Goal: Task Accomplishment & Management: Complete application form

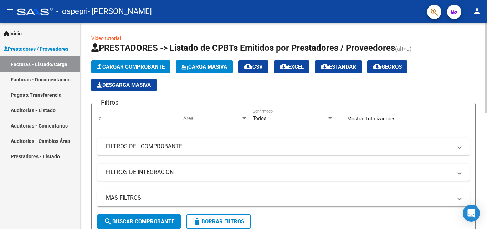
click at [114, 63] on button "Cargar Comprobante" at bounding box center [130, 66] width 79 height 13
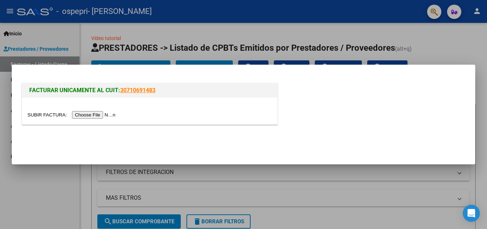
click at [108, 113] on input "file" at bounding box center [72, 114] width 90 height 7
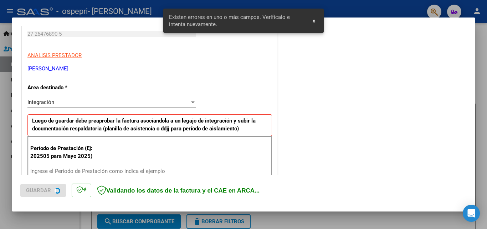
scroll to position [161, 0]
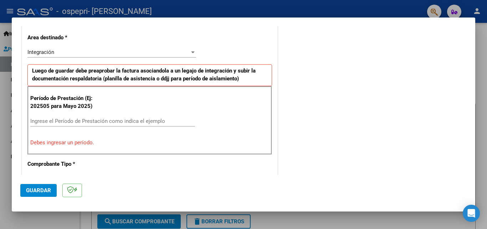
click at [50, 124] on input "Ingrese el Período de Prestación como indica el ejemplo" at bounding box center [112, 121] width 165 height 6
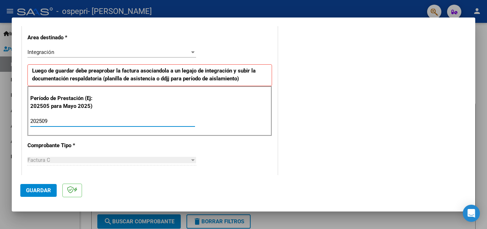
type input "202509"
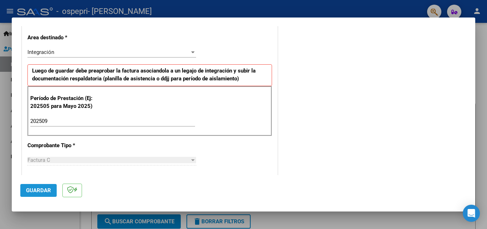
click at [49, 188] on span "Guardar" at bounding box center [38, 190] width 25 height 6
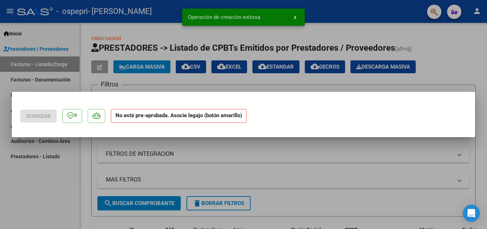
scroll to position [0, 0]
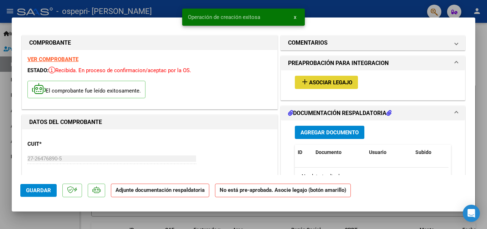
click at [328, 80] on span "Asociar Legajo" at bounding box center [330, 82] width 43 height 6
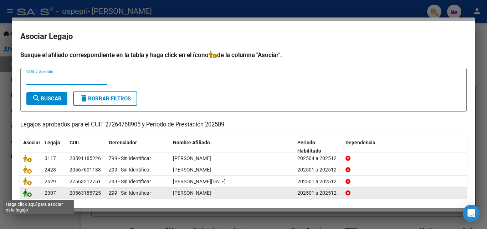
click at [29, 194] on icon at bounding box center [27, 193] width 9 height 8
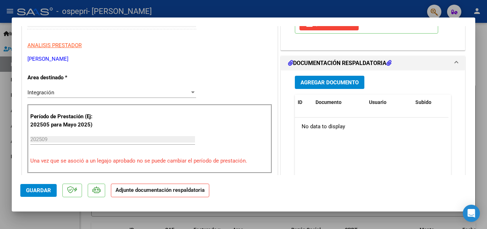
scroll to position [120, 0]
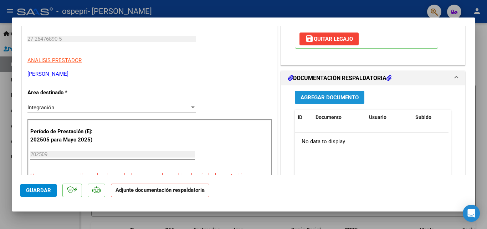
click at [331, 101] on span "Agregar Documento" at bounding box center [330, 97] width 58 height 6
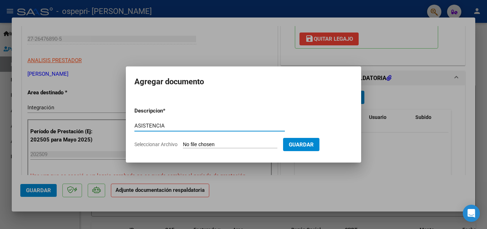
type input "ASISTENCIA"
click at [247, 146] on input "Seleccionar Archivo" at bounding box center [230, 144] width 95 height 7
type input "C:\fakepath\27264768905_011_00003_00000441.pdf"
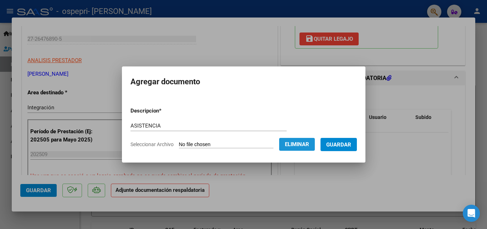
click at [307, 141] on span "Eliminar" at bounding box center [297, 144] width 24 height 6
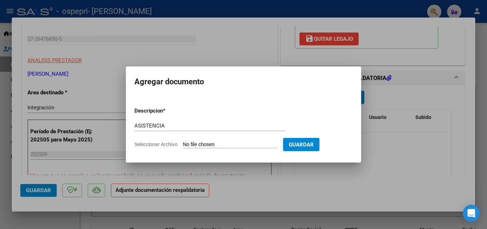
click at [259, 144] on input "Seleccionar Archivo" at bounding box center [230, 144] width 95 height 7
type input "C:\fakepath\[PERSON_NAME] septiembre Lens.pdf"
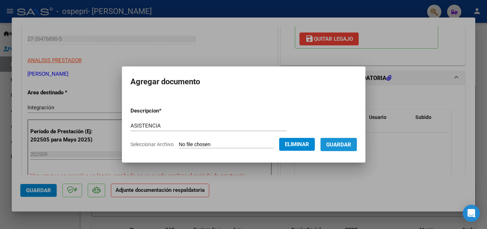
click at [342, 143] on span "Guardar" at bounding box center [339, 144] width 25 height 6
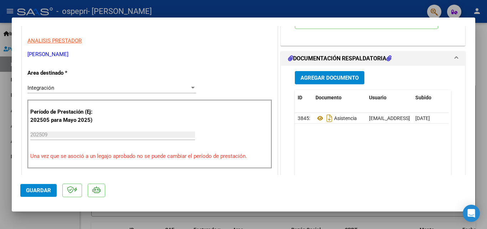
scroll to position [141, 0]
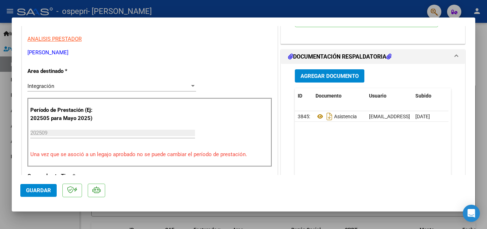
click at [42, 186] on button "Guardar" at bounding box center [38, 190] width 36 height 13
click at [268, 15] on div at bounding box center [243, 114] width 487 height 229
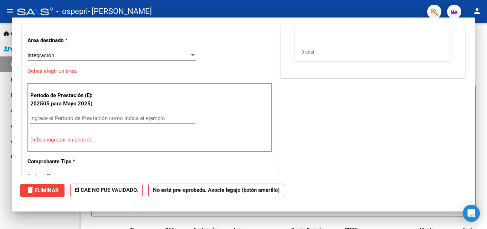
scroll to position [0, 0]
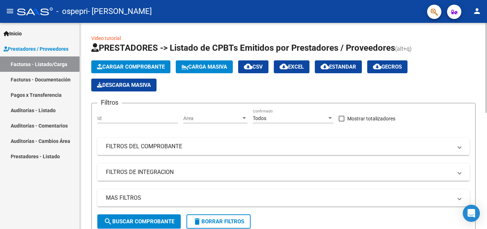
click at [116, 64] on span "Cargar Comprobante" at bounding box center [131, 67] width 68 height 6
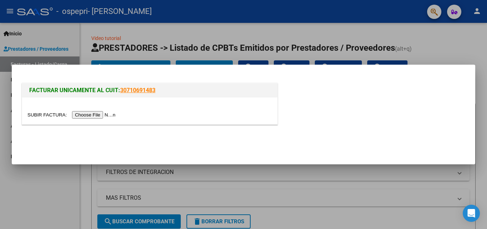
click at [109, 114] on input "file" at bounding box center [72, 114] width 90 height 7
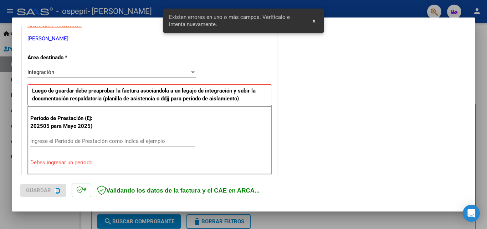
scroll to position [161, 0]
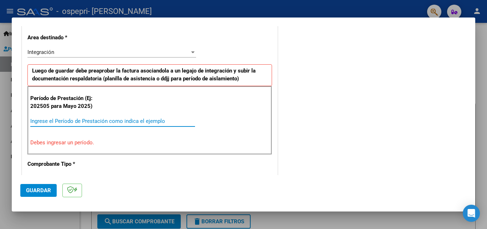
click at [98, 124] on input "Ingrese el Período de Prestación como indica el ejemplo" at bounding box center [112, 121] width 165 height 6
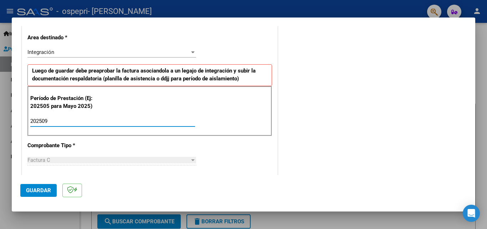
type input "202509"
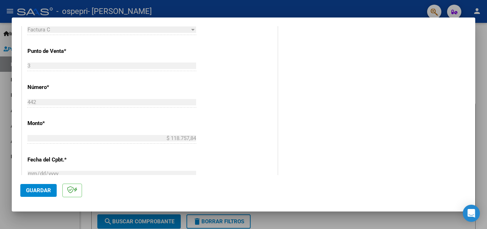
scroll to position [322, 0]
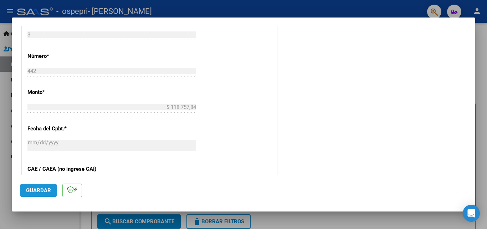
click at [35, 191] on span "Guardar" at bounding box center [38, 190] width 25 height 6
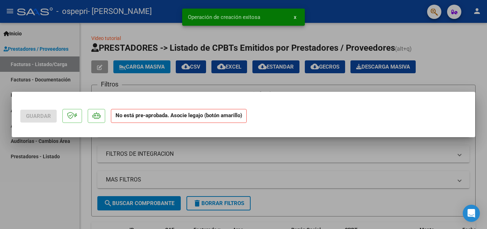
scroll to position [0, 0]
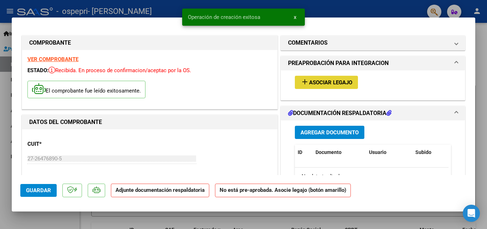
click at [324, 81] on span "Asociar Legajo" at bounding box center [330, 82] width 43 height 6
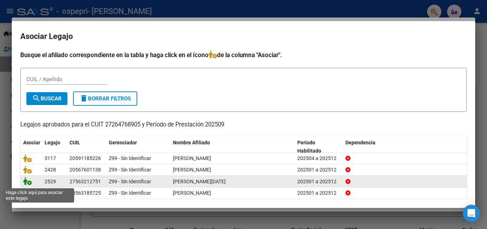
click at [27, 182] on icon at bounding box center [27, 181] width 9 height 8
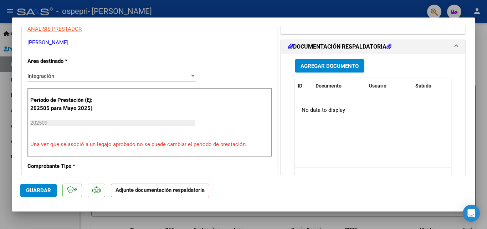
scroll to position [175, 0]
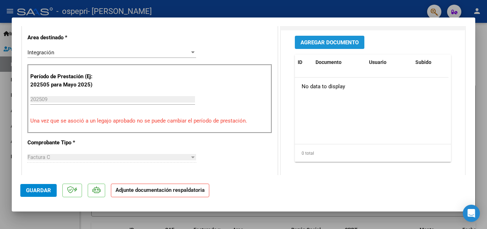
click at [335, 44] on span "Agregar Documento" at bounding box center [330, 42] width 58 height 6
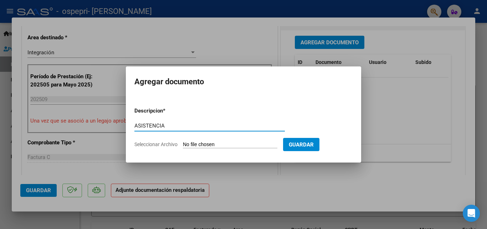
type input "ASISTENCIA"
click at [218, 142] on input "Seleccionar Archivo" at bounding box center [230, 144] width 95 height 7
type input "C:\fakepath\[PERSON_NAME] septiembre Lens.pdf"
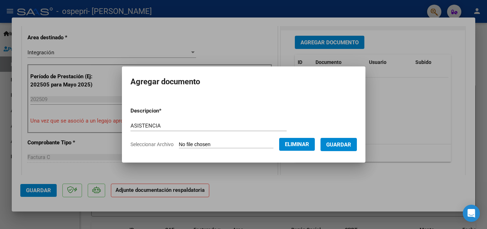
click at [339, 141] on span "Guardar" at bounding box center [339, 144] width 25 height 6
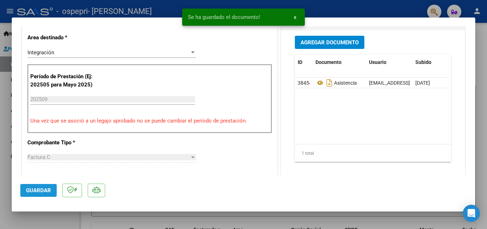
click at [39, 187] on span "Guardar" at bounding box center [38, 190] width 25 height 6
click at [139, 12] on div at bounding box center [243, 114] width 487 height 229
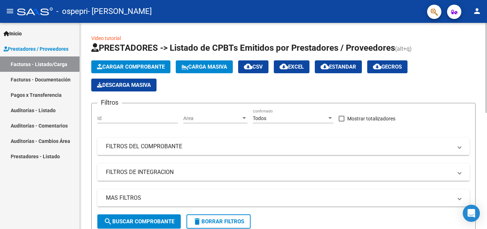
click at [120, 66] on span "Cargar Comprobante" at bounding box center [131, 67] width 68 height 6
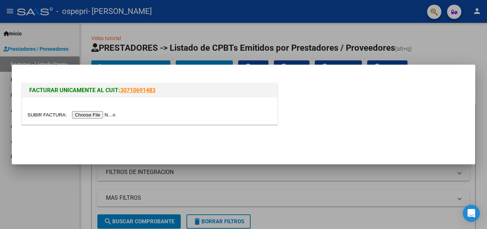
click at [107, 114] on input "file" at bounding box center [72, 114] width 90 height 7
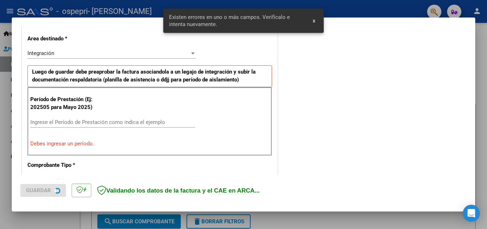
scroll to position [161, 0]
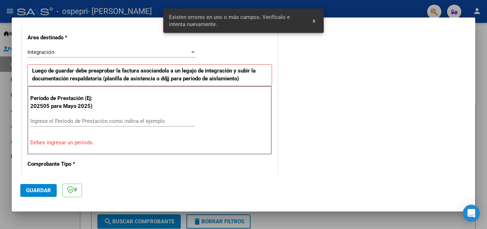
click at [163, 120] on input "Ingrese el Período de Prestación como indica el ejemplo" at bounding box center [112, 121] width 165 height 6
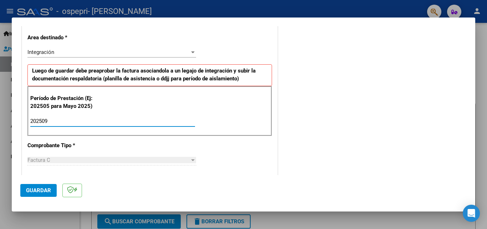
type input "202509"
click at [41, 188] on span "Guardar" at bounding box center [38, 190] width 25 height 6
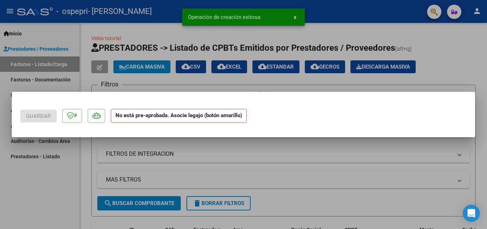
scroll to position [0, 0]
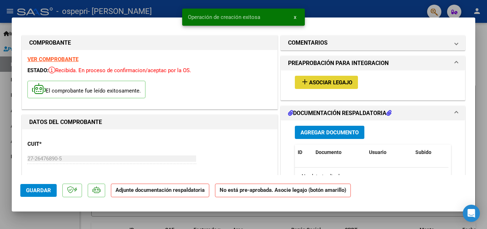
click at [327, 85] on span "Asociar Legajo" at bounding box center [330, 82] width 43 height 6
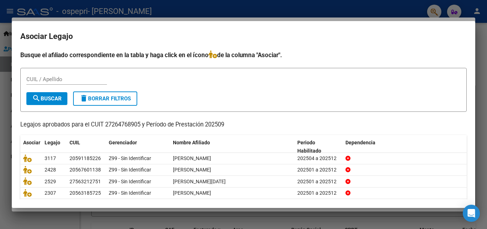
scroll to position [39, 0]
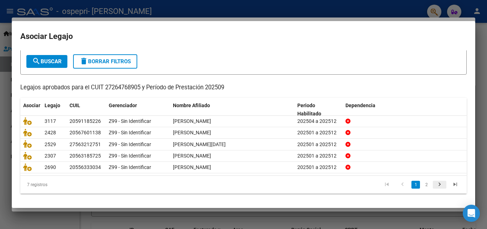
click at [435, 182] on icon "go to next page" at bounding box center [439, 185] width 9 height 9
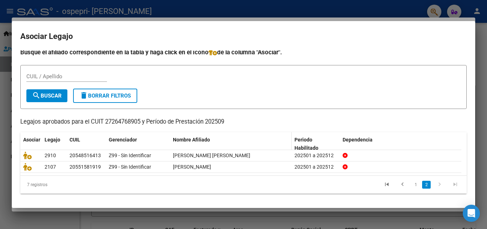
scroll to position [4, 0]
click at [401, 185] on icon "go to previous page" at bounding box center [402, 185] width 9 height 9
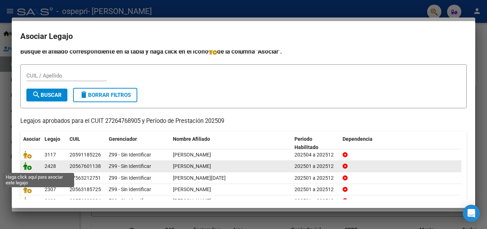
click at [26, 166] on icon at bounding box center [27, 166] width 9 height 8
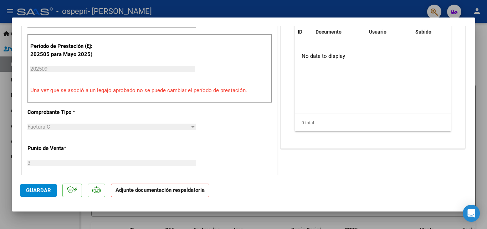
scroll to position [153, 0]
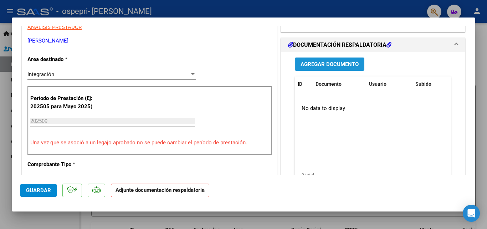
click at [331, 65] on span "Agregar Documento" at bounding box center [330, 64] width 58 height 6
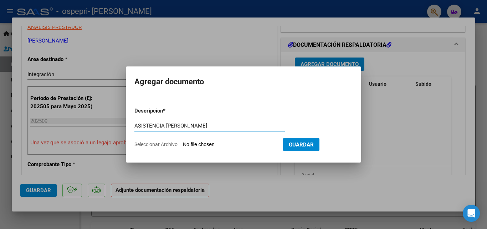
type input "ASISTENCIA [PERSON_NAME]"
click at [204, 145] on input "Seleccionar Archivo" at bounding box center [230, 144] width 95 height 7
type input "C:\fakepath\[PERSON_NAME] septiembret Lens.pdf"
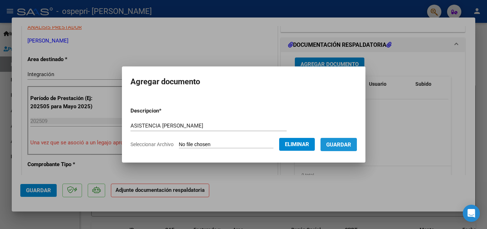
click at [340, 144] on span "Guardar" at bounding box center [339, 144] width 25 height 6
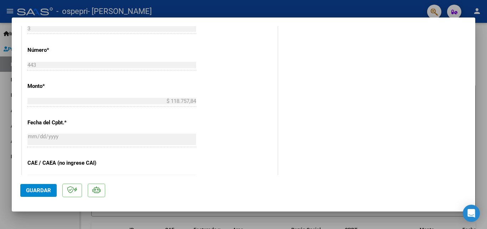
scroll to position [344, 0]
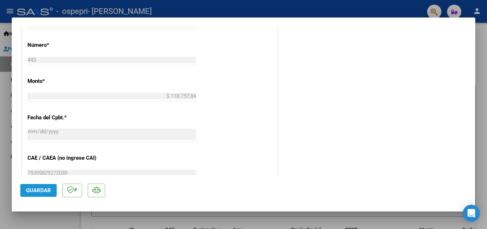
click at [31, 191] on span "Guardar" at bounding box center [38, 190] width 25 height 6
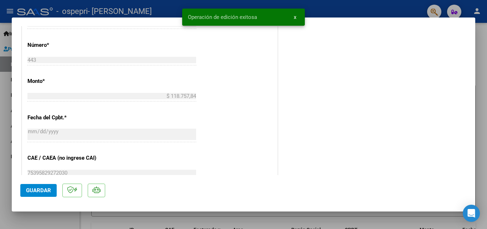
click at [190, 5] on div "Operación de edición exitosa x" at bounding box center [244, 17] width 140 height 34
click at [343, 4] on div at bounding box center [243, 114] width 487 height 229
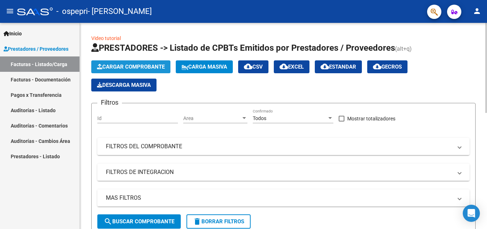
click at [138, 66] on span "Cargar Comprobante" at bounding box center [131, 67] width 68 height 6
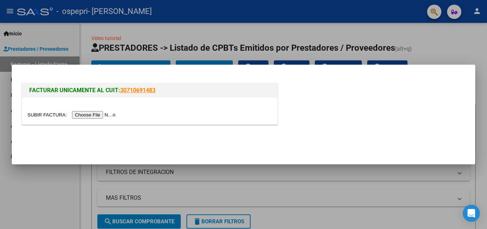
click at [107, 115] on input "file" at bounding box center [72, 114] width 90 height 7
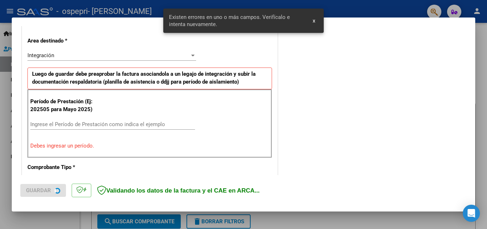
scroll to position [161, 0]
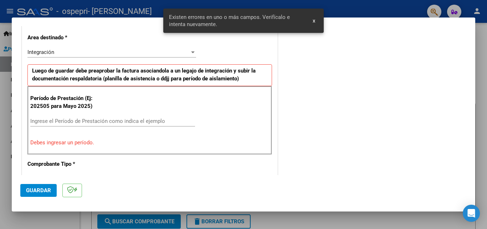
click at [117, 119] on input "Ingrese el Período de Prestación como indica el ejemplo" at bounding box center [112, 121] width 165 height 6
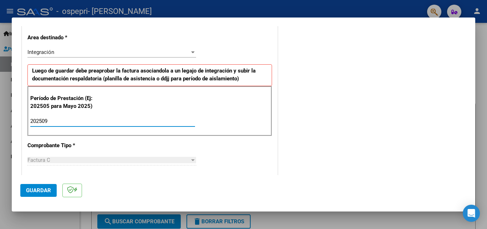
type input "202509"
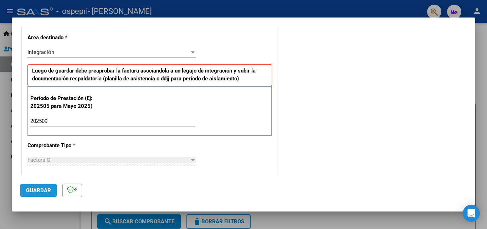
click at [38, 191] on span "Guardar" at bounding box center [38, 190] width 25 height 6
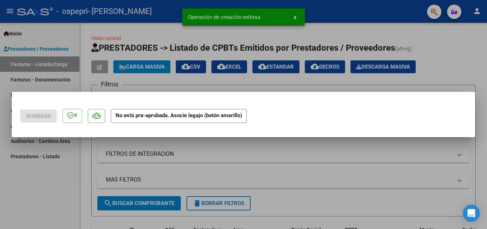
scroll to position [0, 0]
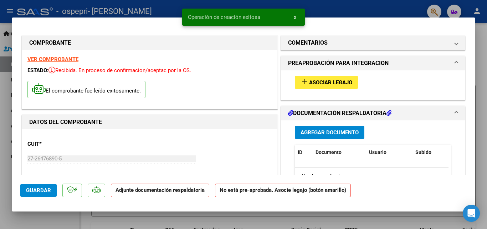
click at [312, 84] on span "Asociar Legajo" at bounding box center [330, 82] width 43 height 6
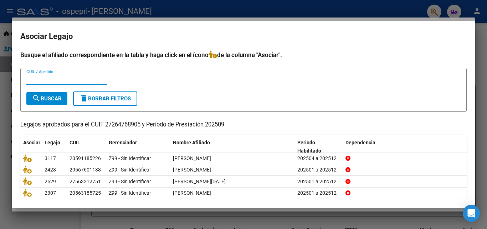
scroll to position [39, 0]
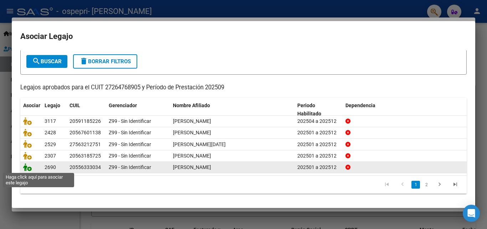
click at [29, 169] on icon at bounding box center [27, 167] width 9 height 8
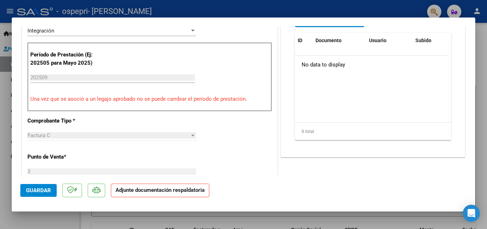
scroll to position [144, 0]
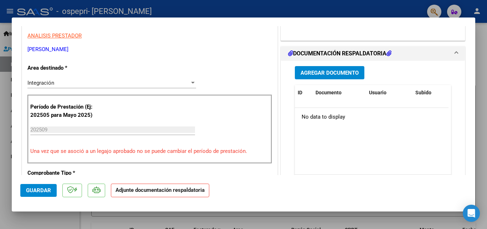
click at [334, 77] on button "Agregar Documento" at bounding box center [330, 72] width 70 height 13
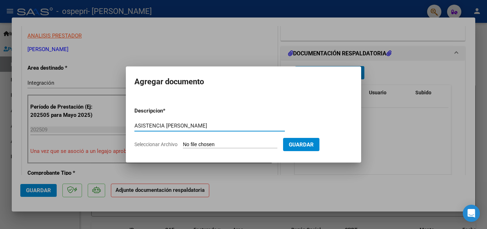
type input "ASISTENCIA [PERSON_NAME]"
click at [224, 143] on input "Seleccionar Archivo" at bounding box center [230, 144] width 95 height 7
type input "C:\fakepath\[PERSON_NAME] septiembre Lens.pdf"
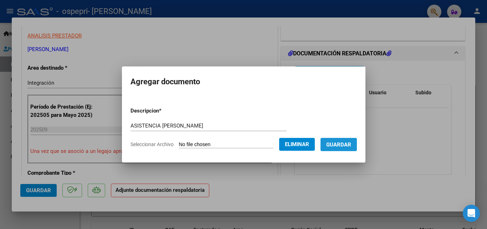
click at [349, 148] on button "Guardar" at bounding box center [339, 144] width 36 height 13
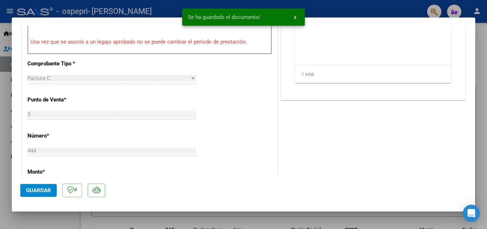
scroll to position [262, 0]
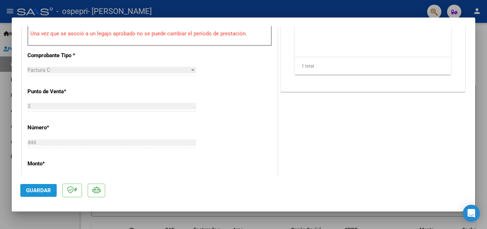
click at [37, 188] on span "Guardar" at bounding box center [38, 190] width 25 height 6
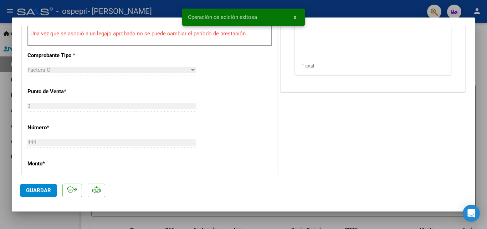
click at [479, 34] on div at bounding box center [243, 114] width 487 height 229
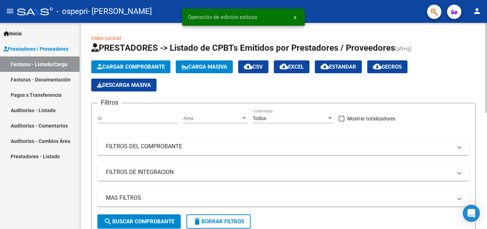
click at [143, 66] on span "Cargar Comprobante" at bounding box center [131, 67] width 68 height 6
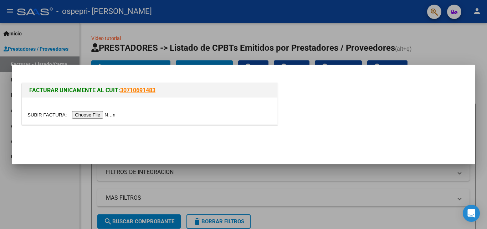
click at [110, 115] on input "file" at bounding box center [72, 114] width 90 height 7
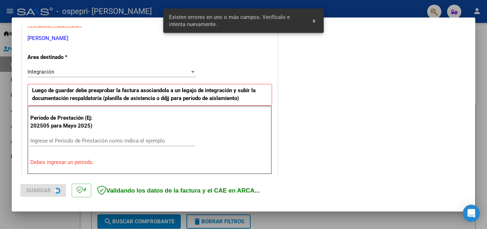
scroll to position [161, 0]
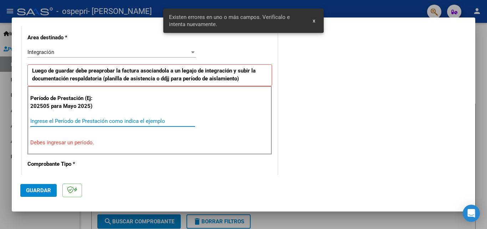
click at [142, 122] on input "Ingrese el Período de Prestación como indica el ejemplo" at bounding box center [112, 121] width 165 height 6
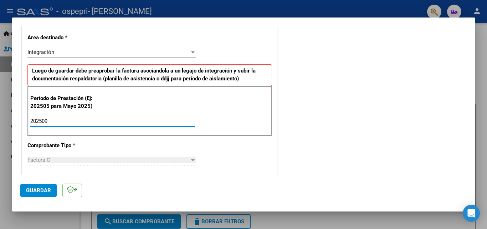
type input "202509"
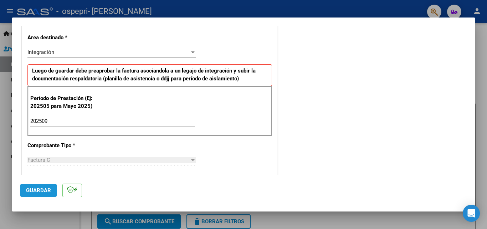
click at [26, 191] on span "Guardar" at bounding box center [38, 190] width 25 height 6
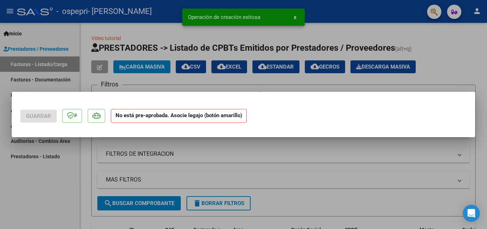
scroll to position [0, 0]
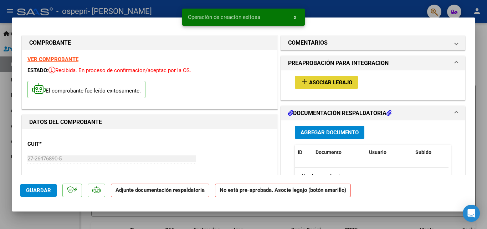
click at [313, 82] on span "Asociar Legajo" at bounding box center [330, 82] width 43 height 6
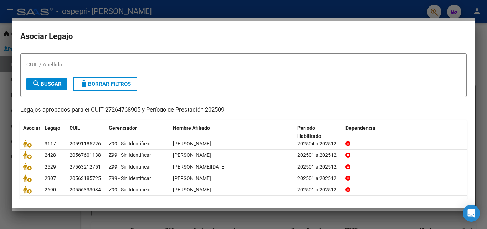
scroll to position [39, 0]
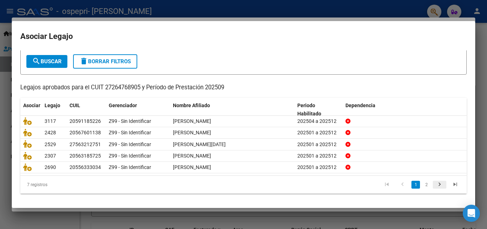
click at [435, 185] on icon "go to next page" at bounding box center [439, 185] width 9 height 9
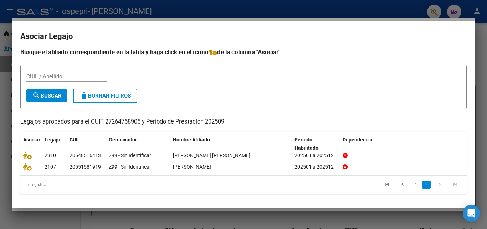
scroll to position [4, 0]
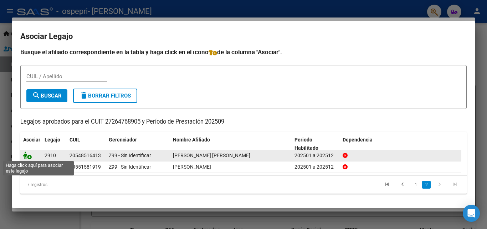
click at [28, 155] on icon at bounding box center [27, 155] width 9 height 8
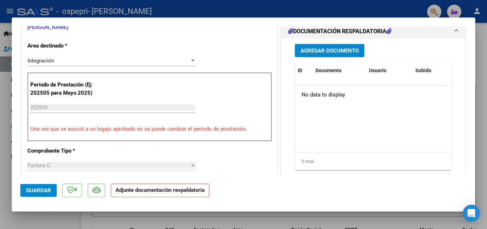
scroll to position [165, 0]
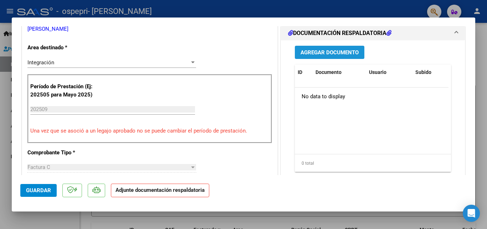
click at [325, 56] on span "Agregar Documento" at bounding box center [330, 52] width 58 height 6
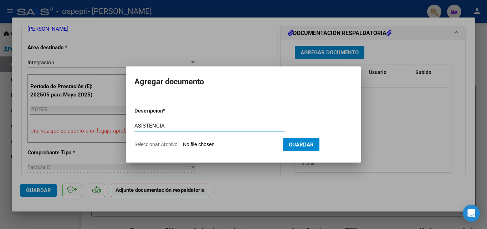
type input "ASISTENCIA"
click at [202, 143] on input "Seleccionar Archivo" at bounding box center [230, 144] width 95 height 7
type input "C:\fakepath\[PERSON_NAME] L septiembre.Lens.pdf"
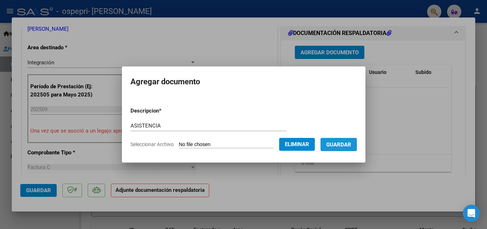
click at [353, 140] on button "Guardar" at bounding box center [339, 144] width 36 height 13
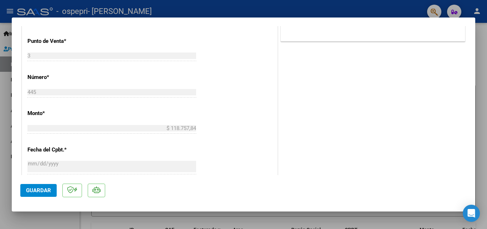
scroll to position [314, 0]
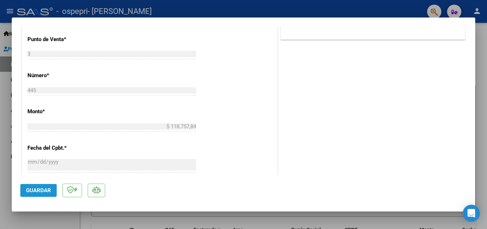
click at [34, 186] on button "Guardar" at bounding box center [38, 190] width 36 height 13
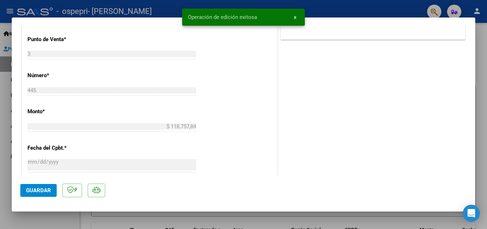
click at [387, 8] on div at bounding box center [243, 114] width 487 height 229
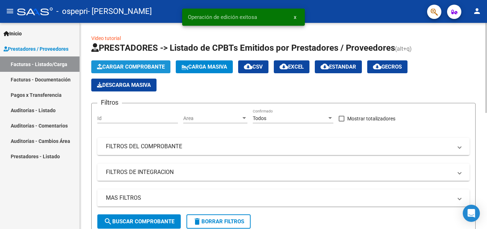
click at [119, 69] on span "Cargar Comprobante" at bounding box center [131, 67] width 68 height 6
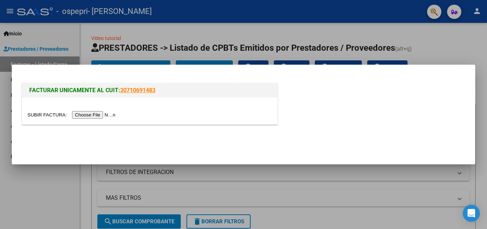
click at [102, 113] on input "file" at bounding box center [72, 114] width 90 height 7
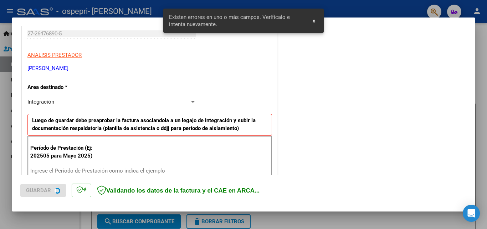
scroll to position [161, 0]
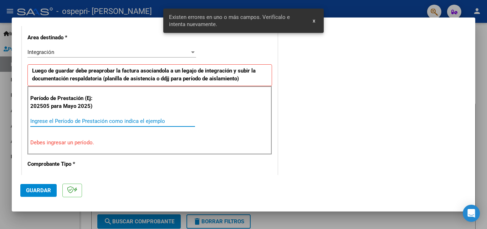
click at [104, 124] on input "Ingrese el Período de Prestación como indica el ejemplo" at bounding box center [112, 121] width 165 height 6
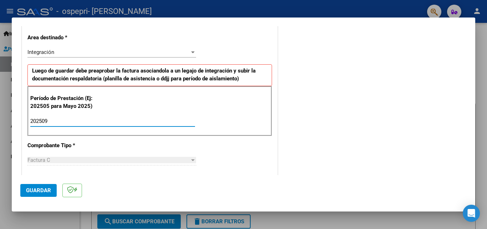
type input "202509"
click at [39, 188] on span "Guardar" at bounding box center [38, 190] width 25 height 6
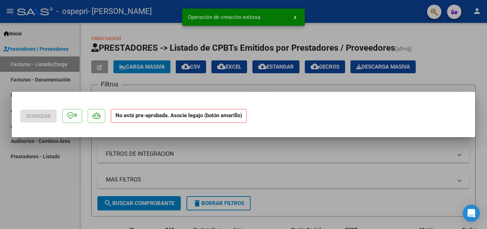
scroll to position [0, 0]
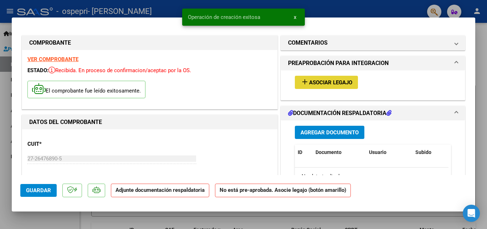
click at [313, 79] on button "add Asociar Legajo" at bounding box center [326, 82] width 63 height 13
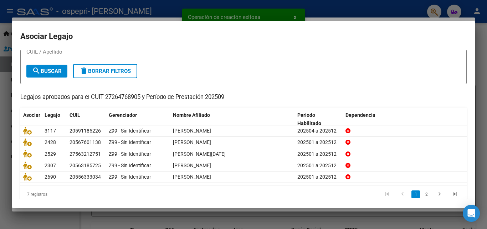
scroll to position [39, 0]
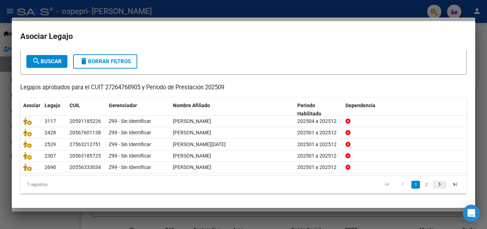
click at [436, 183] on icon "go to next page" at bounding box center [439, 185] width 9 height 9
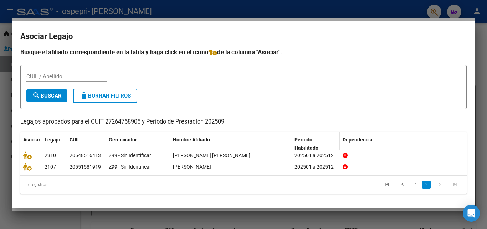
scroll to position [4, 0]
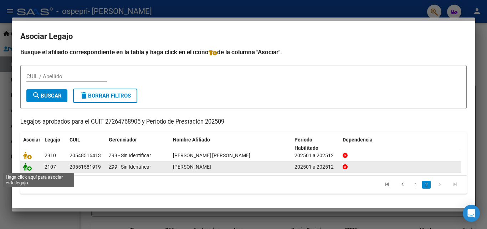
click at [28, 168] on icon at bounding box center [27, 167] width 9 height 8
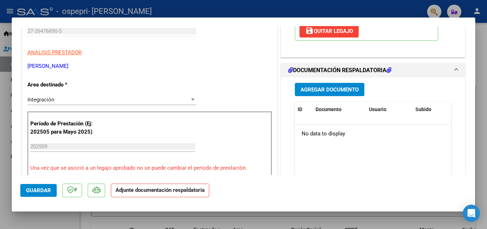
scroll to position [117, 0]
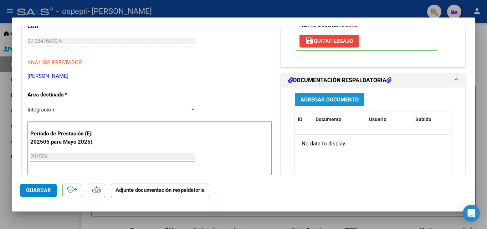
click at [314, 101] on span "Agregar Documento" at bounding box center [330, 99] width 58 height 6
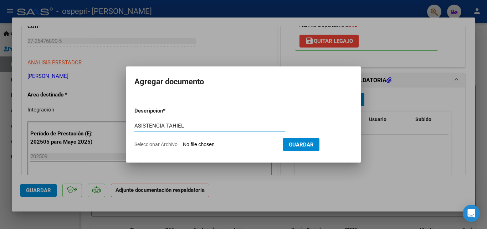
type input "ASISTENCIA TAHIEL"
click at [228, 146] on input "Seleccionar Archivo" at bounding box center [230, 144] width 95 height 7
type input "C:\fakepath\27264768905_011_00003_00000447.pdf"
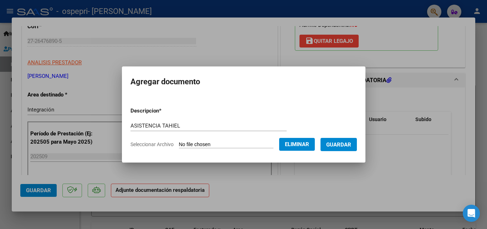
click at [351, 142] on span "Guardar" at bounding box center [339, 144] width 25 height 6
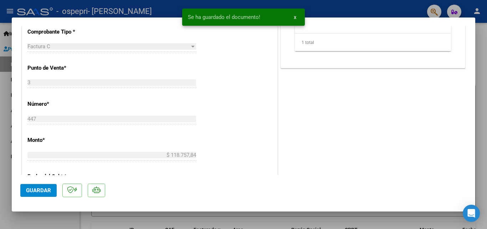
scroll to position [292, 0]
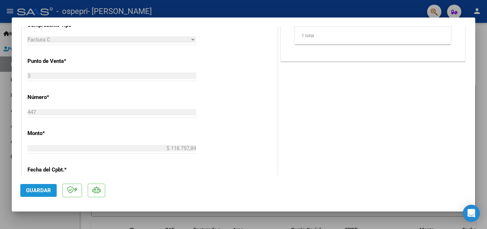
click at [42, 188] on span "Guardar" at bounding box center [38, 190] width 25 height 6
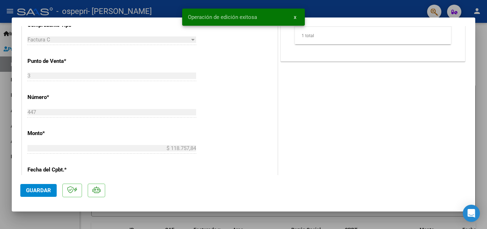
click at [484, 34] on div at bounding box center [243, 114] width 487 height 229
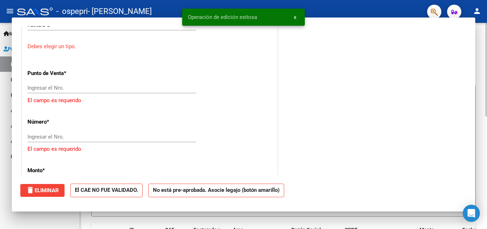
scroll to position [0, 0]
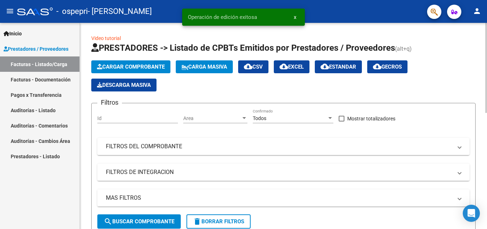
click at [149, 68] on span "Cargar Comprobante" at bounding box center [131, 67] width 68 height 6
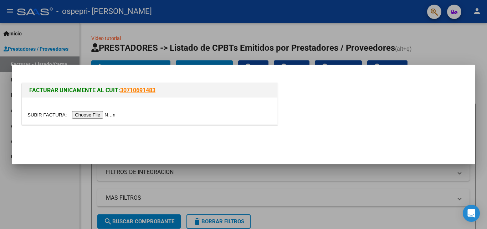
click at [100, 114] on input "file" at bounding box center [72, 114] width 90 height 7
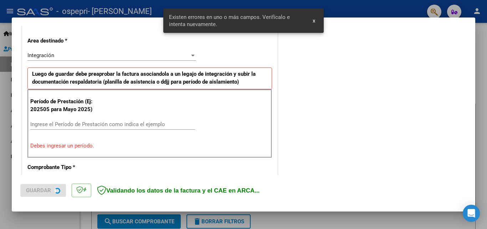
scroll to position [161, 0]
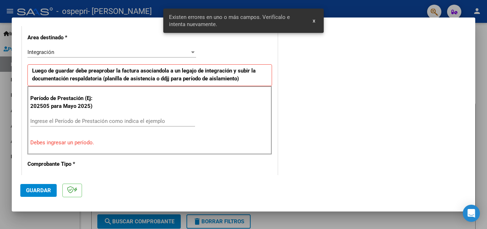
click at [67, 121] on input "Ingrese el Período de Prestación como indica el ejemplo" at bounding box center [112, 121] width 165 height 6
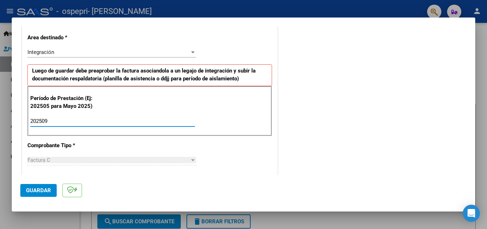
type input "202509"
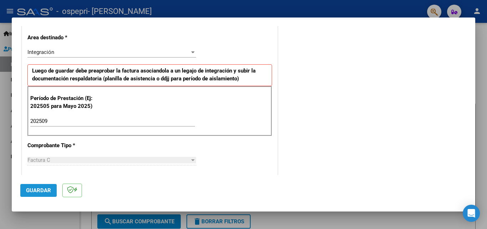
click at [31, 190] on span "Guardar" at bounding box center [38, 190] width 25 height 6
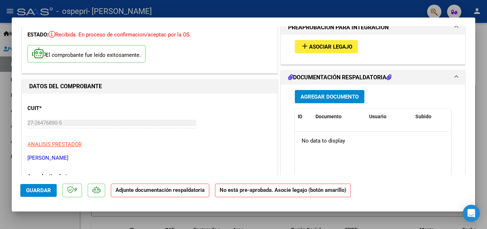
scroll to position [32, 0]
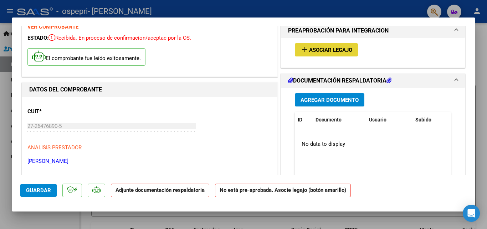
click at [333, 51] on span "Asociar Legajo" at bounding box center [330, 50] width 43 height 6
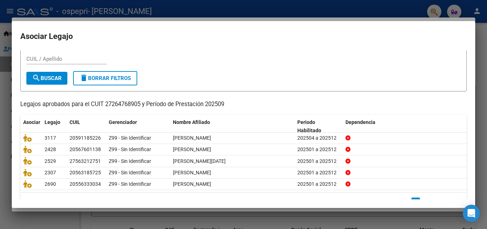
scroll to position [26, 0]
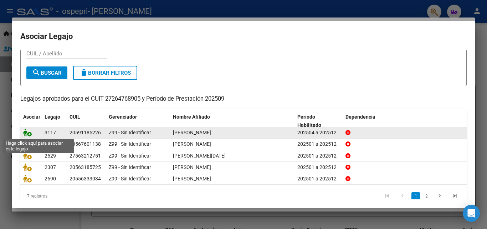
click at [30, 131] on icon at bounding box center [27, 132] width 9 height 8
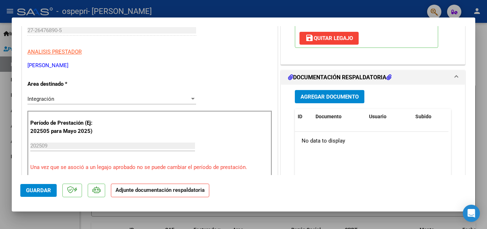
scroll to position [163, 0]
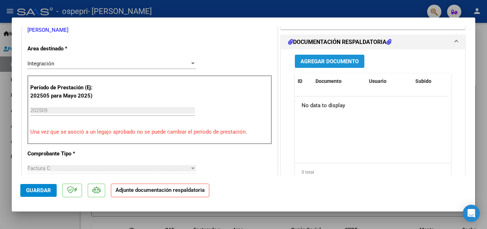
click at [341, 57] on button "Agregar Documento" at bounding box center [330, 61] width 70 height 13
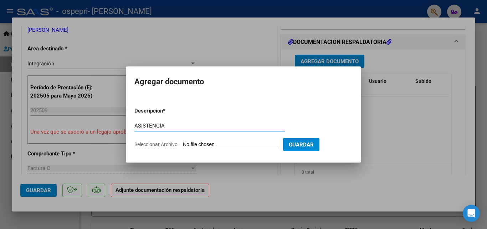
type input "ASISTENCIA"
click at [204, 141] on form "Descripcion * ASISTENCIA Escriba aquí una descripcion Seleccionar Archivo Guard…" at bounding box center [244, 127] width 218 height 52
click at [203, 143] on input "Seleccionar Archivo" at bounding box center [230, 144] width 95 height 7
click at [246, 143] on input "Seleccionar Archivo" at bounding box center [230, 144] width 95 height 7
type input "C:\fakepath\[PERSON_NAME] septiembre Lens.pdf"
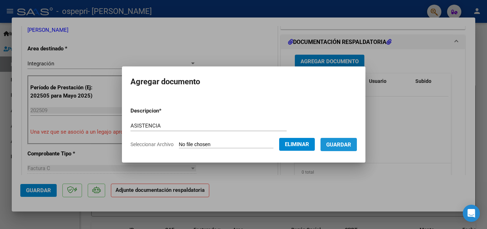
click at [343, 142] on span "Guardar" at bounding box center [339, 144] width 25 height 6
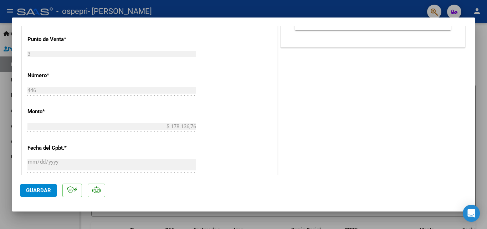
scroll to position [292, 0]
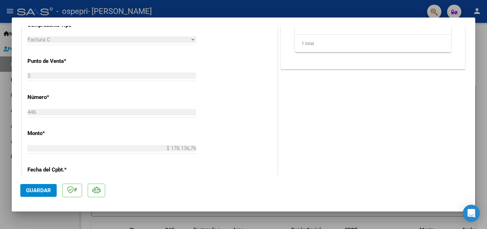
click at [45, 185] on button "Guardar" at bounding box center [38, 190] width 36 height 13
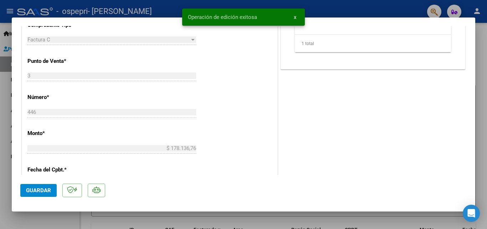
click at [310, 8] on div "Operación de edición exitosa x" at bounding box center [244, 17] width 140 height 34
